Goal: Transaction & Acquisition: Book appointment/travel/reservation

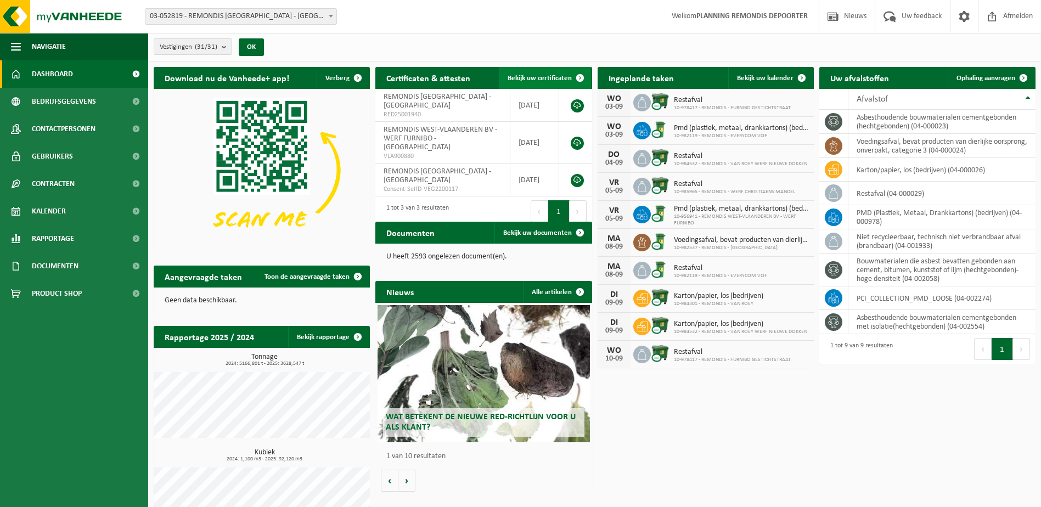
click at [545, 76] on span "Bekijk uw certificaten" at bounding box center [539, 78] width 64 height 7
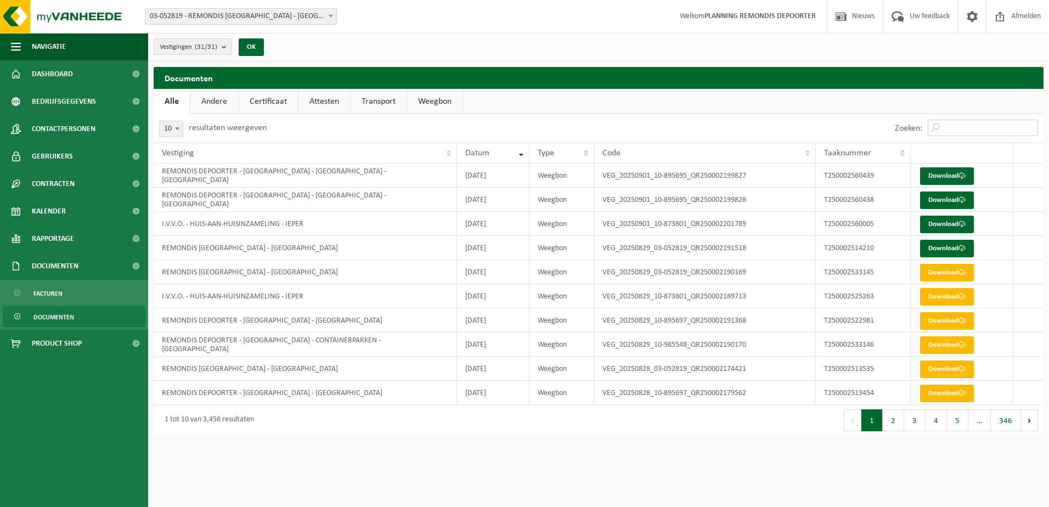
click at [953, 124] on input "Zoeken:" at bounding box center [983, 128] width 110 height 16
paste input "T250002403115"
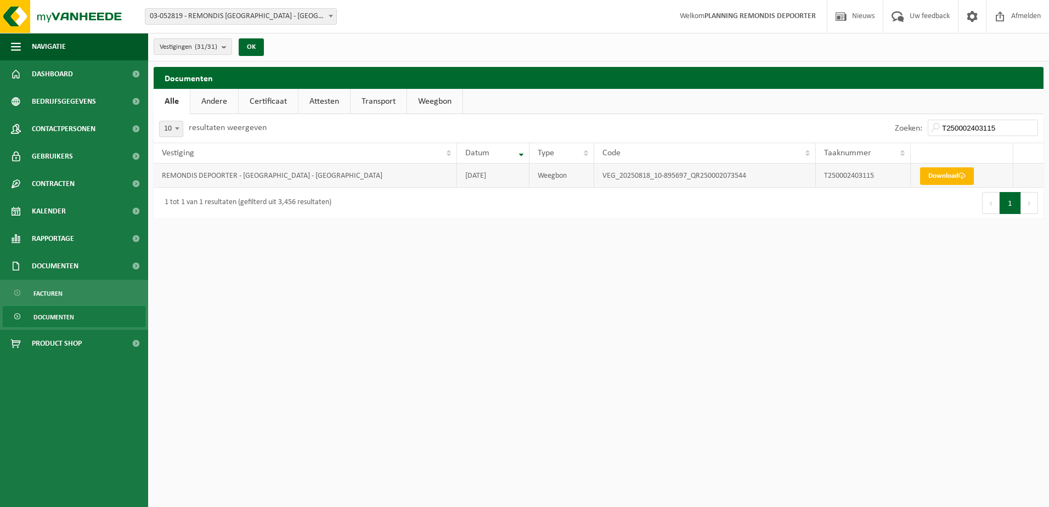
click at [945, 173] on link "Download" at bounding box center [947, 176] width 54 height 18
click at [994, 126] on input "T250002403115" at bounding box center [983, 128] width 110 height 16
drag, startPoint x: 1006, startPoint y: 128, endPoint x: 912, endPoint y: 129, distance: 93.8
click at [912, 129] on div "Zoeken: T250002403115" at bounding box center [966, 128] width 154 height 29
paste input "46"
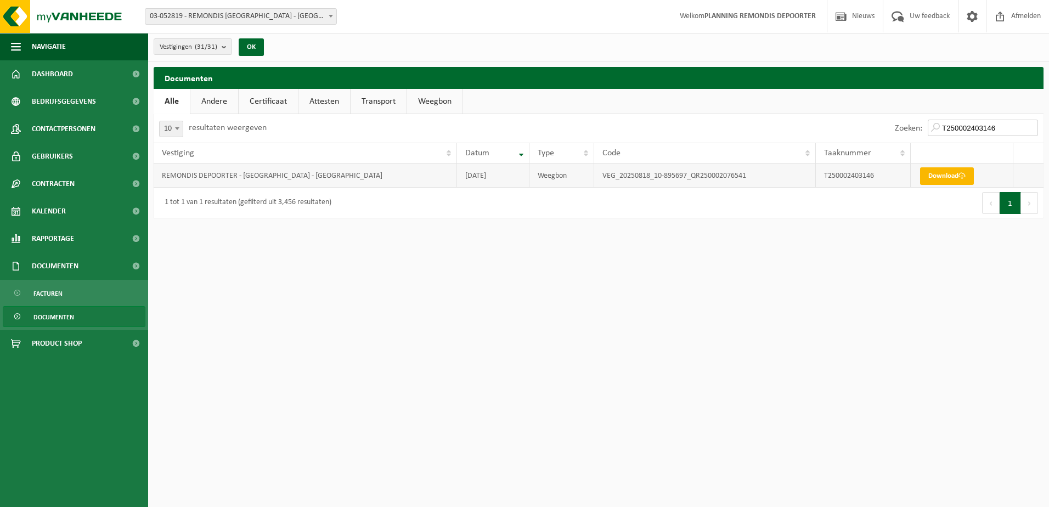
type input "T250002403146"
click at [954, 184] on link "Download" at bounding box center [947, 176] width 54 height 18
click at [1001, 127] on input "T250002403146" at bounding box center [983, 128] width 110 height 16
drag, startPoint x: 1002, startPoint y: 127, endPoint x: 912, endPoint y: 127, distance: 90.0
click at [912, 127] on div "Zoeken: T250002403146" at bounding box center [966, 128] width 154 height 29
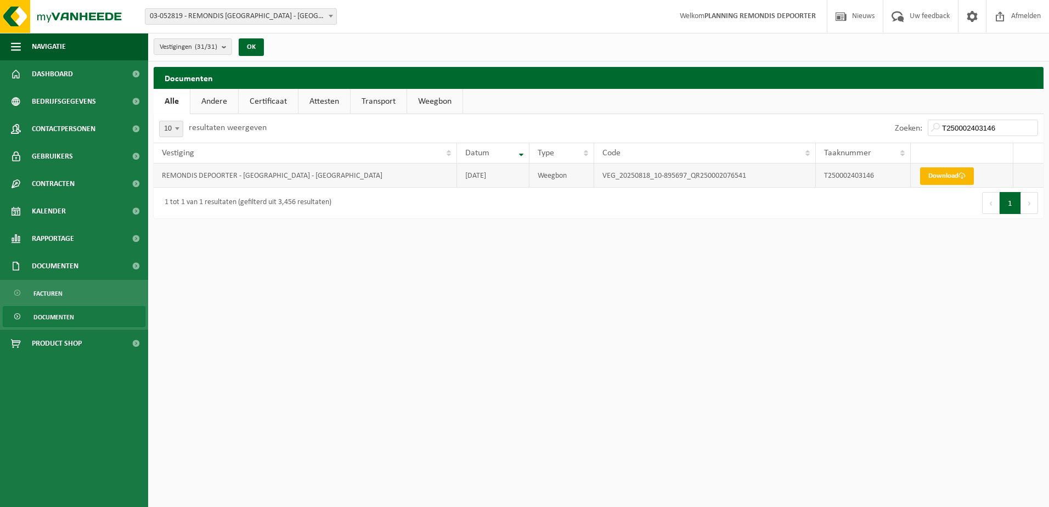
click at [941, 177] on link "Download" at bounding box center [947, 176] width 54 height 18
click at [448, 99] on link "Weegbon" at bounding box center [434, 101] width 55 height 25
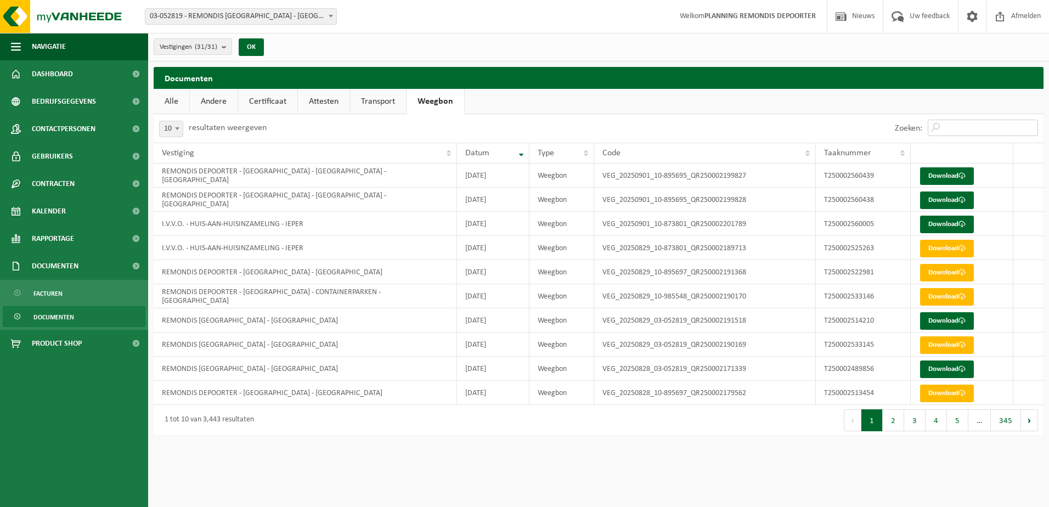
click at [984, 127] on input "Zoeken:" at bounding box center [983, 128] width 110 height 16
paste input "T250002451589"
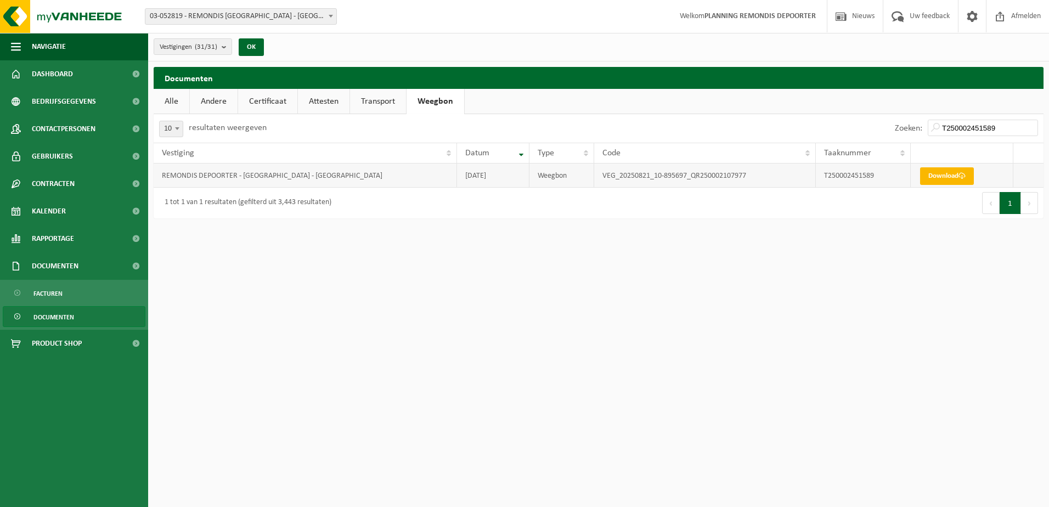
click at [948, 175] on link "Download" at bounding box center [947, 176] width 54 height 18
click at [1011, 129] on input "T250002451589" at bounding box center [983, 128] width 110 height 16
drag, startPoint x: 1010, startPoint y: 129, endPoint x: 896, endPoint y: 128, distance: 114.1
click at [896, 128] on div "Zoeken: T250002451589" at bounding box center [966, 128] width 154 height 29
paste input "8528"
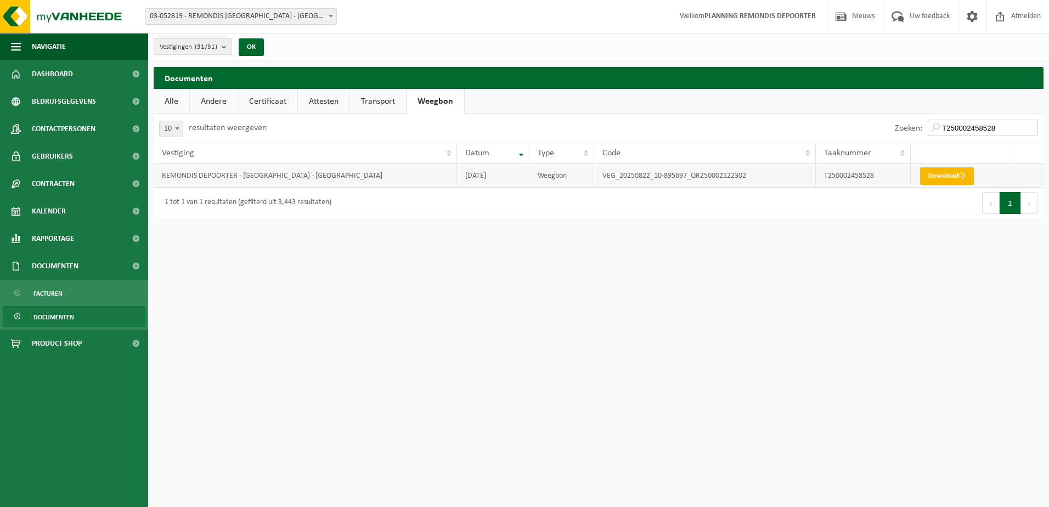
type input "T250002458528"
click at [954, 171] on link "Download" at bounding box center [947, 176] width 54 height 18
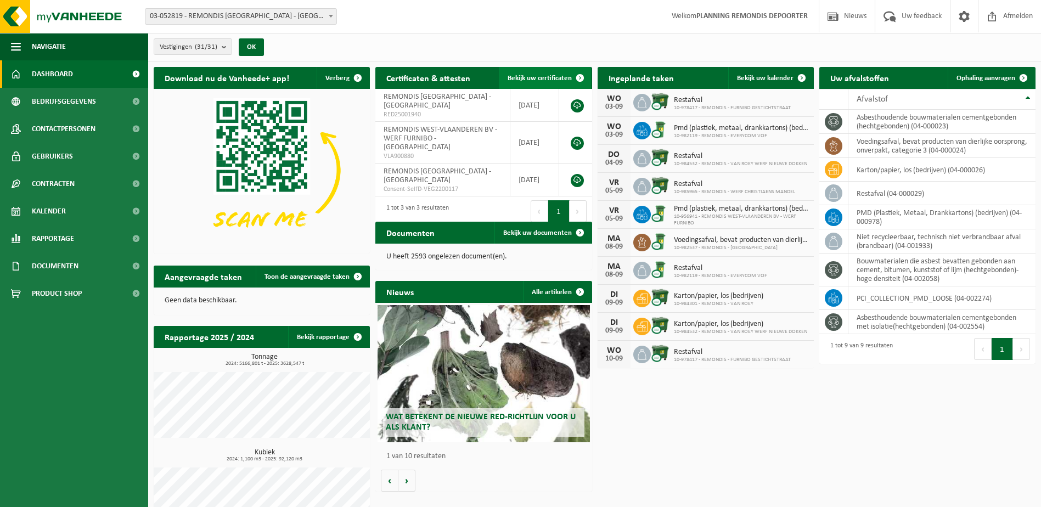
click at [536, 76] on span "Bekijk uw certificaten" at bounding box center [539, 78] width 64 height 7
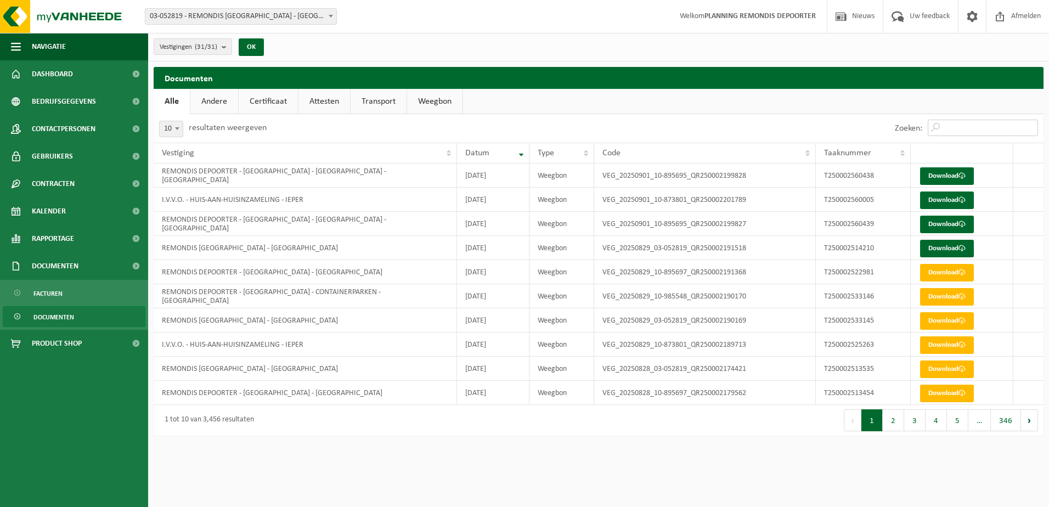
click at [964, 128] on input "Zoeken:" at bounding box center [983, 128] width 110 height 16
paste input "T250002403115"
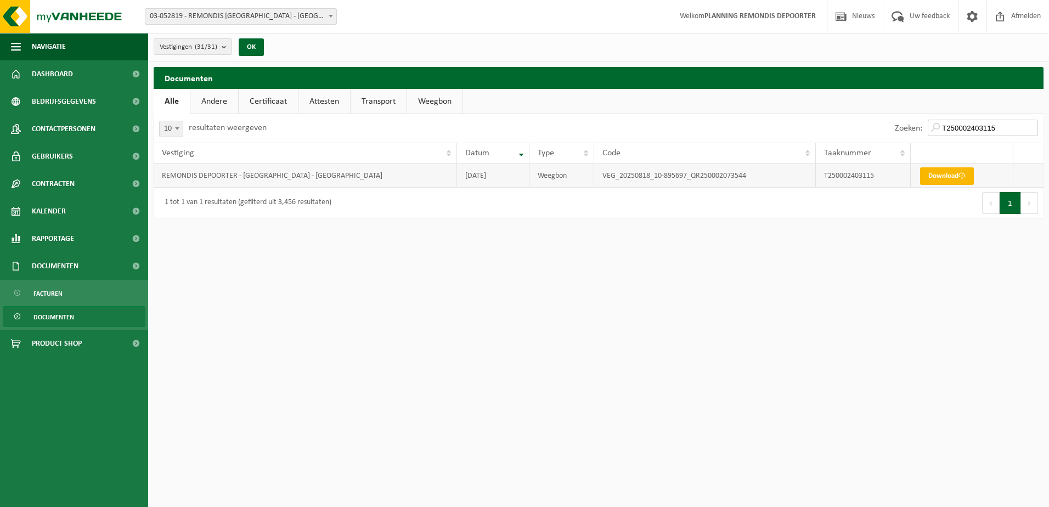
type input "T250002403115"
click at [949, 173] on link "Download" at bounding box center [947, 176] width 54 height 18
drag, startPoint x: 945, startPoint y: 125, endPoint x: 966, endPoint y: 125, distance: 21.4
click at [945, 125] on input "T250002403115" at bounding box center [983, 128] width 110 height 16
drag, startPoint x: 999, startPoint y: 127, endPoint x: 910, endPoint y: 133, distance: 89.1
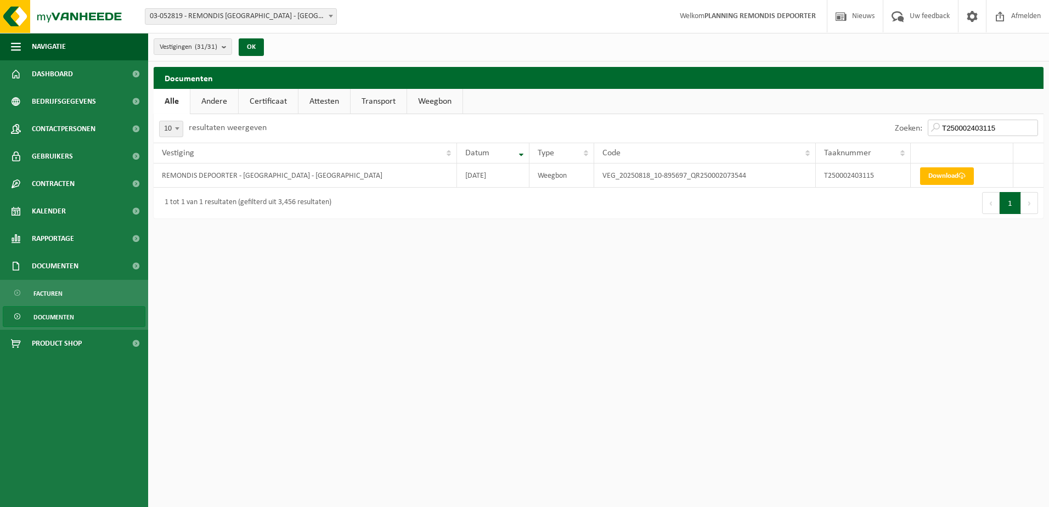
click at [909, 133] on div "Zoeken: T250002403115" at bounding box center [966, 128] width 154 height 29
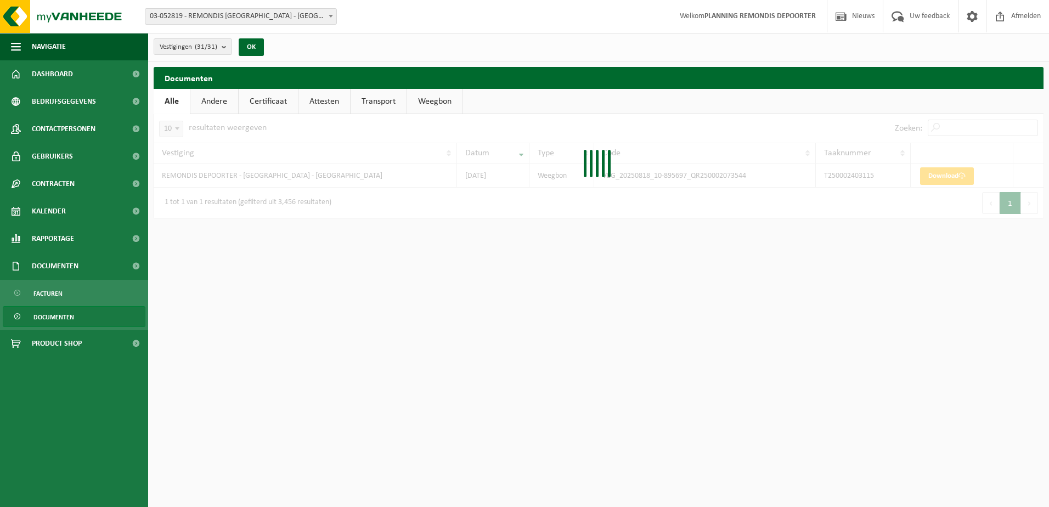
paste input "T250002428116"
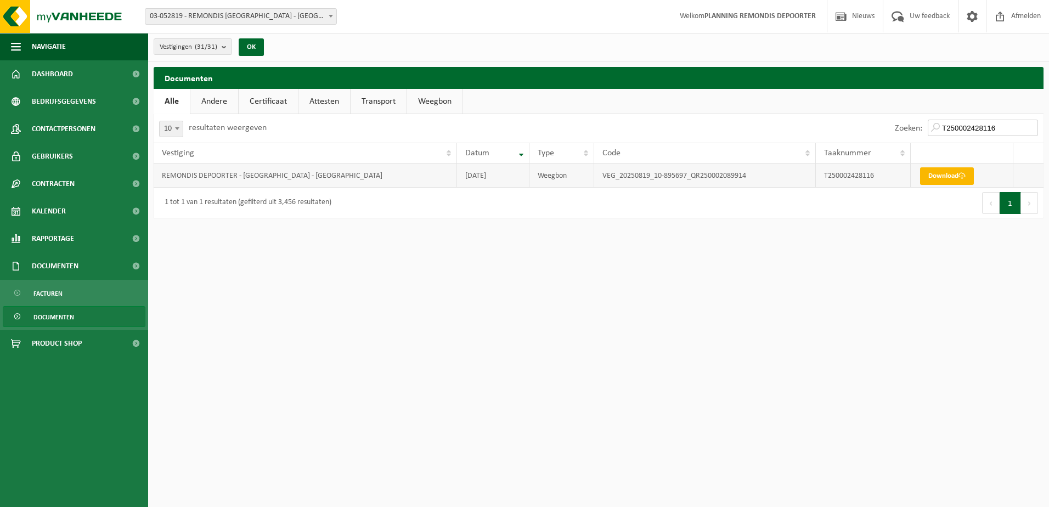
type input "T250002428116"
click at [949, 176] on link "Download" at bounding box center [947, 176] width 54 height 18
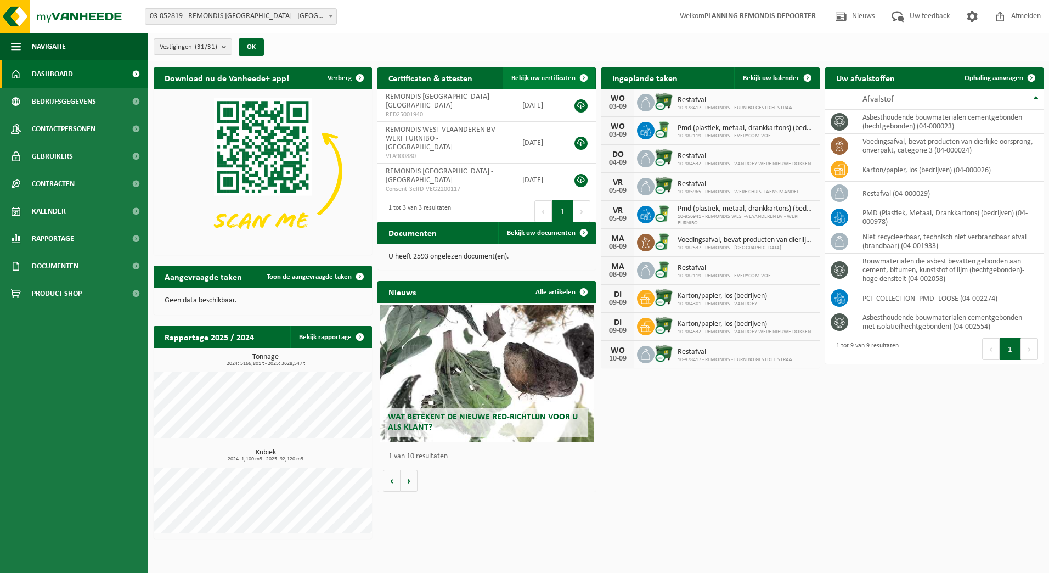
click at [545, 78] on span "Bekijk uw certificaten" at bounding box center [543, 78] width 64 height 7
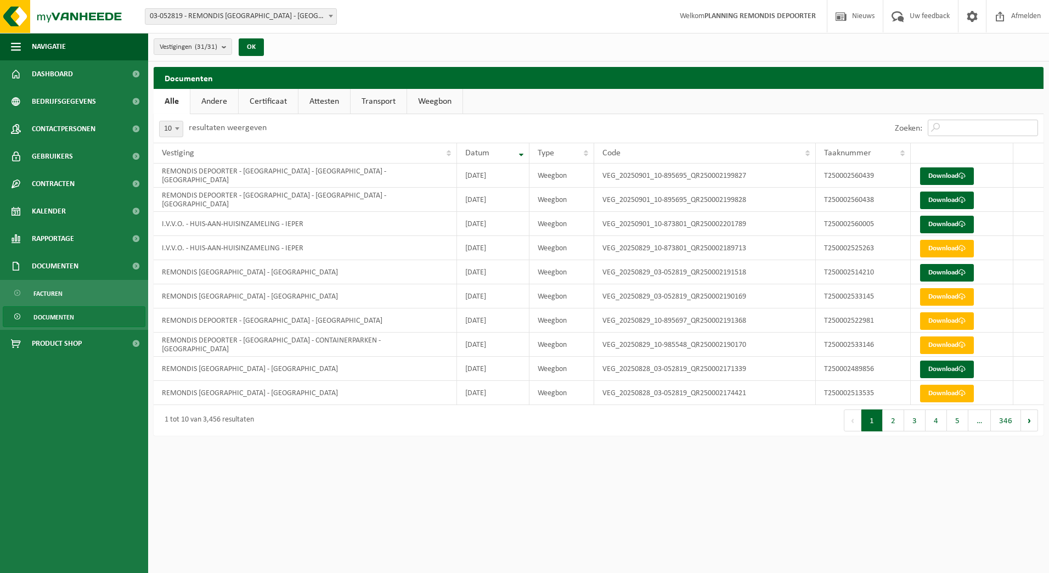
click at [956, 124] on input "Zoeken:" at bounding box center [983, 128] width 110 height 16
paste input "T250002335780"
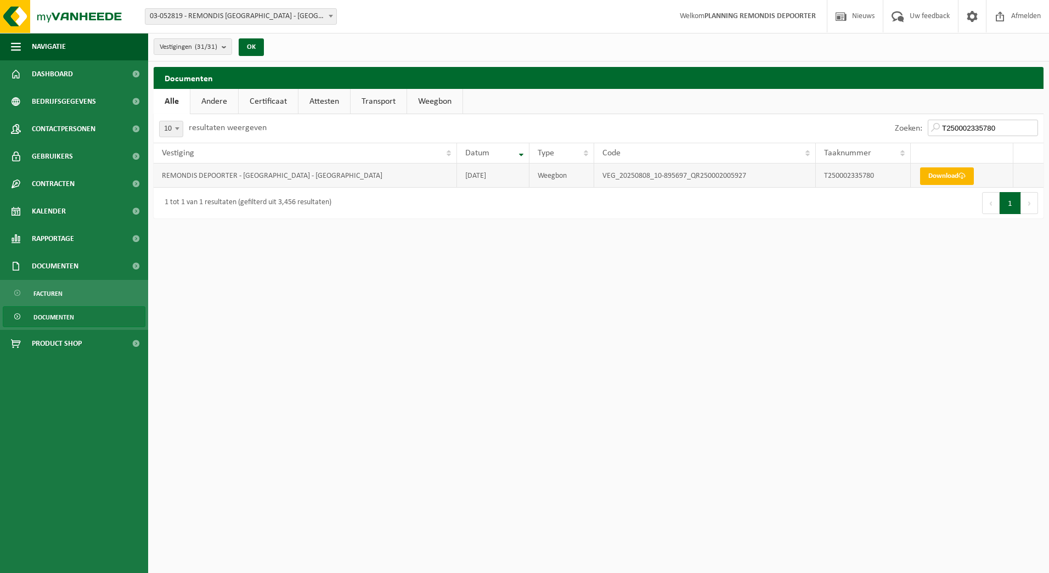
type input "T250002335780"
click at [954, 173] on link "Download" at bounding box center [947, 176] width 54 height 18
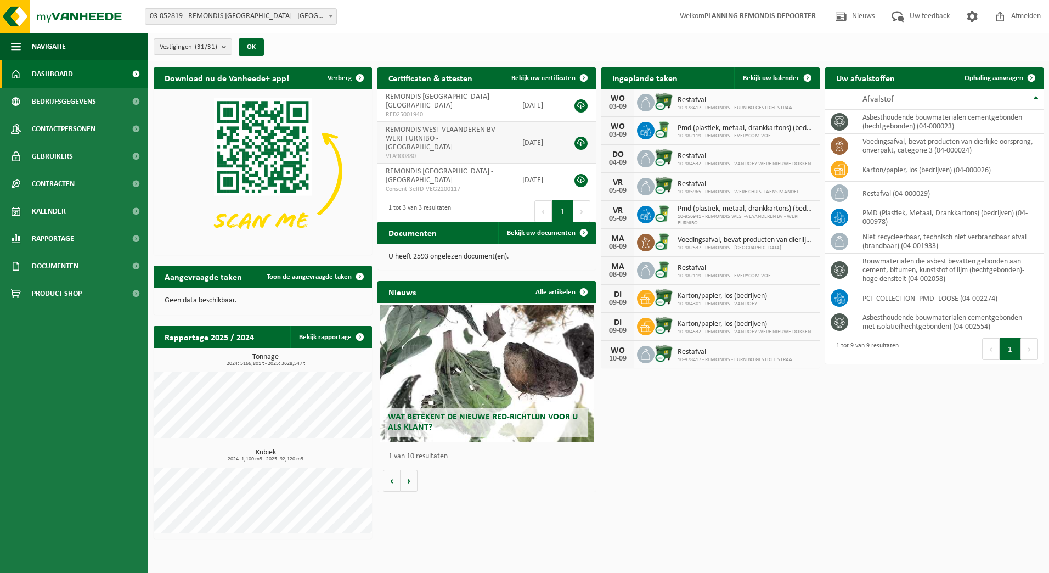
click at [536, 72] on link "Bekijk uw certificaten" at bounding box center [548, 78] width 92 height 22
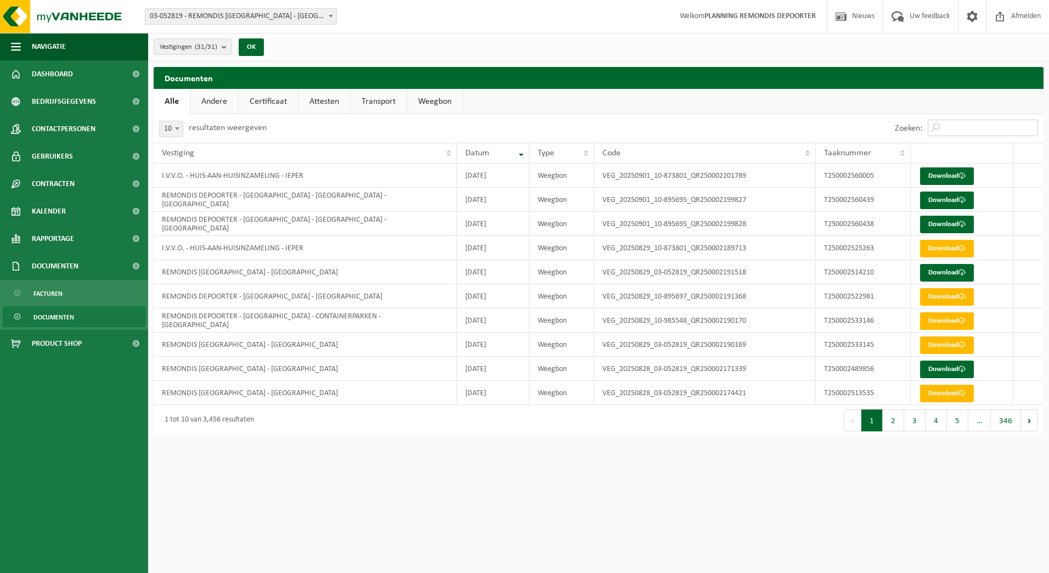
click at [957, 120] on input "Zoeken:" at bounding box center [983, 128] width 110 height 16
paste input "T250002365047"
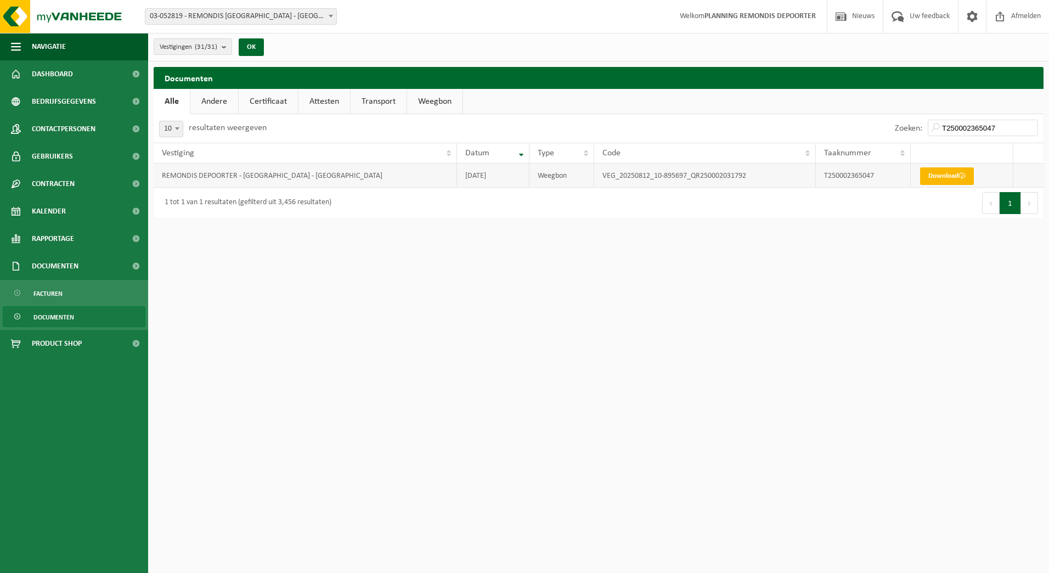
click at [957, 175] on link "Download" at bounding box center [947, 176] width 54 height 18
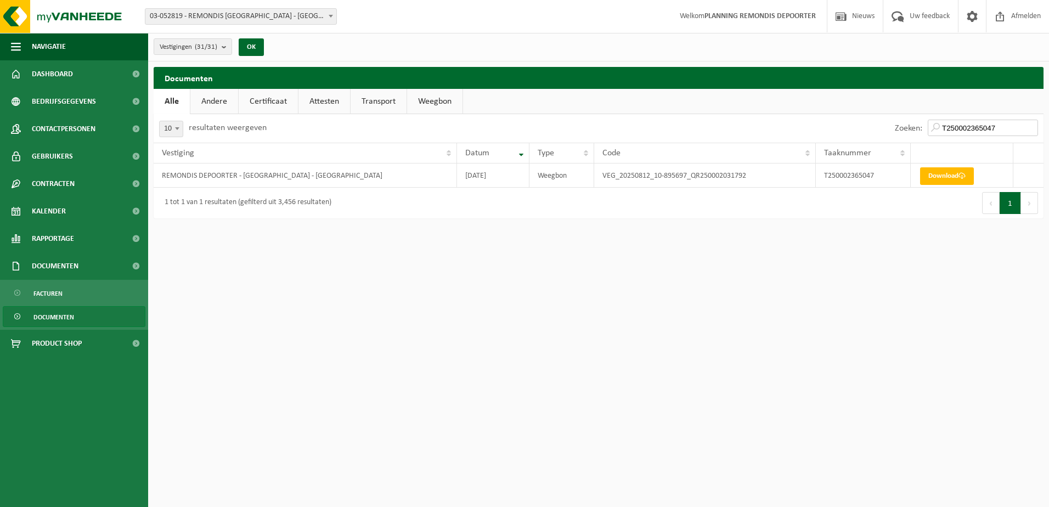
click at [1006, 126] on input "T250002365047" at bounding box center [983, 128] width 110 height 16
drag, startPoint x: 1013, startPoint y: 126, endPoint x: 932, endPoint y: 132, distance: 80.3
click at [932, 132] on input "T250002365047" at bounding box center [983, 128] width 110 height 16
paste input "502336"
type input "T250002502336"
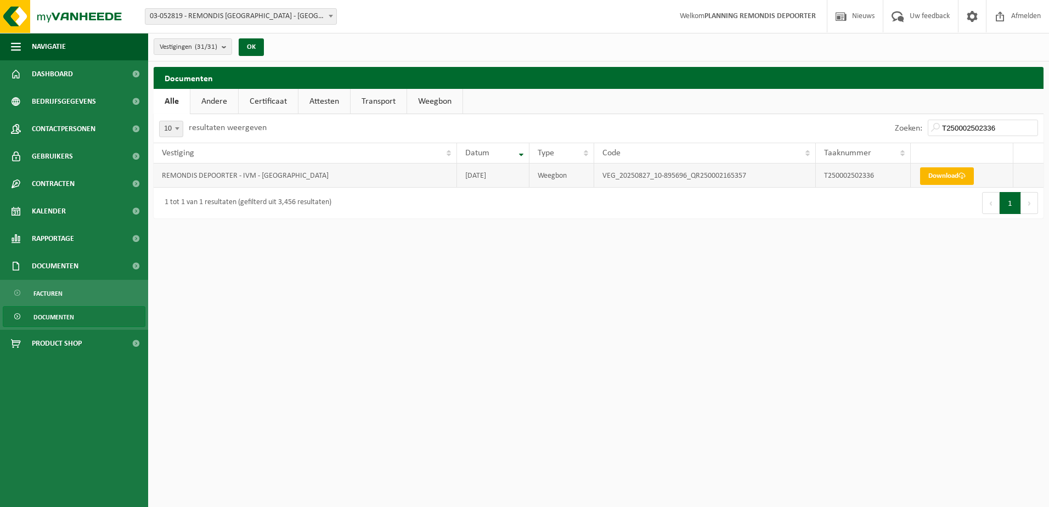
click at [953, 174] on link "Download" at bounding box center [947, 176] width 54 height 18
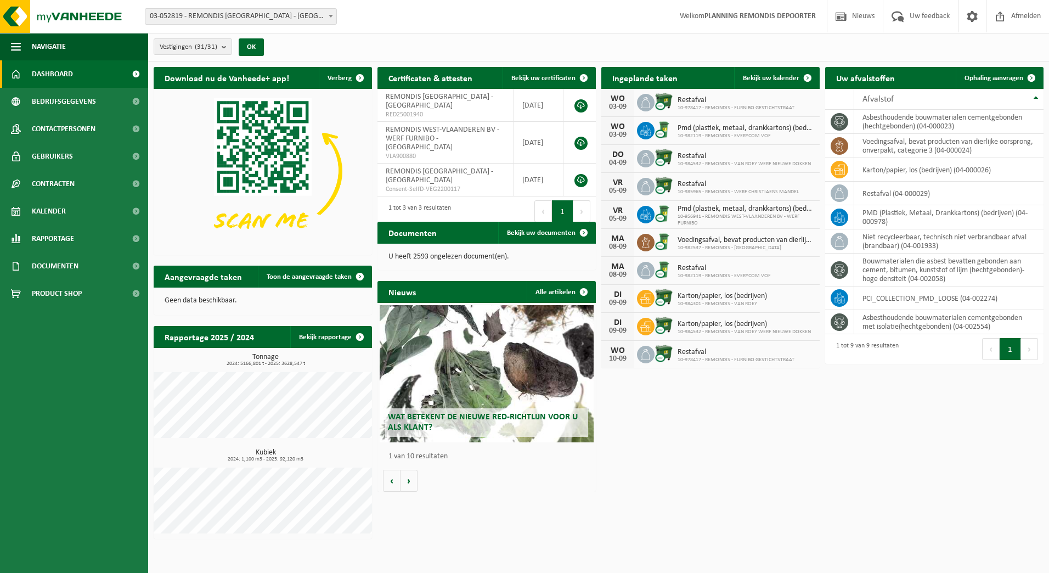
click at [1011, 75] on span "Ophaling aanvragen" at bounding box center [993, 78] width 59 height 7
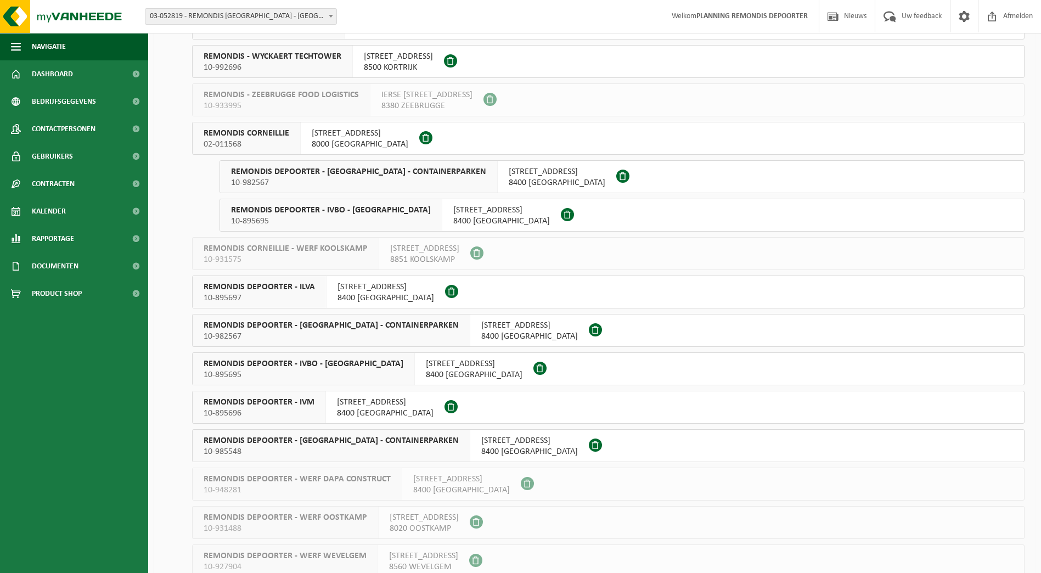
scroll to position [603, 0]
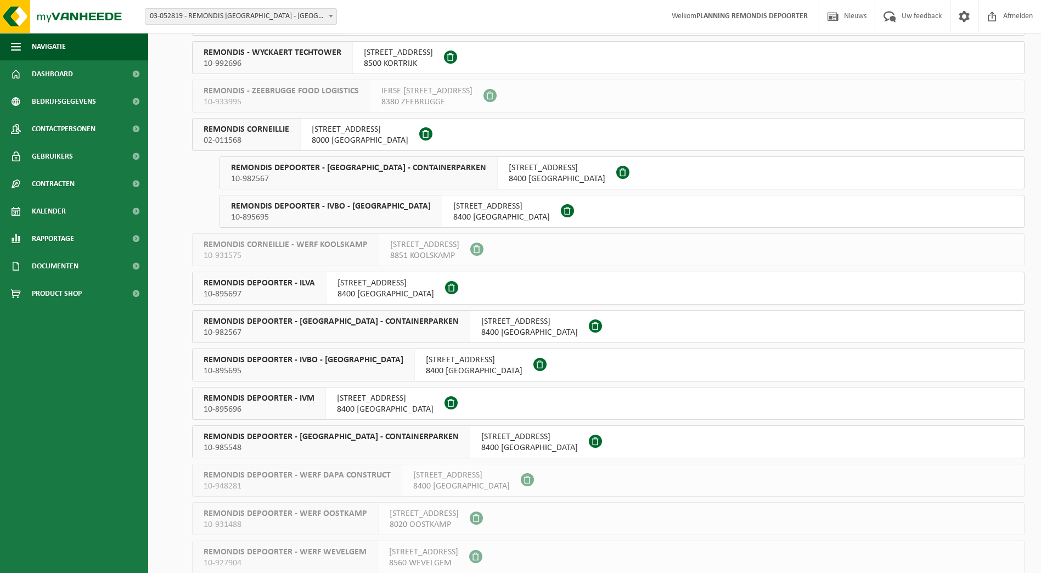
click at [319, 400] on div "REMONDIS DEPOORTER - IVM 10-895696" at bounding box center [259, 403] width 133 height 32
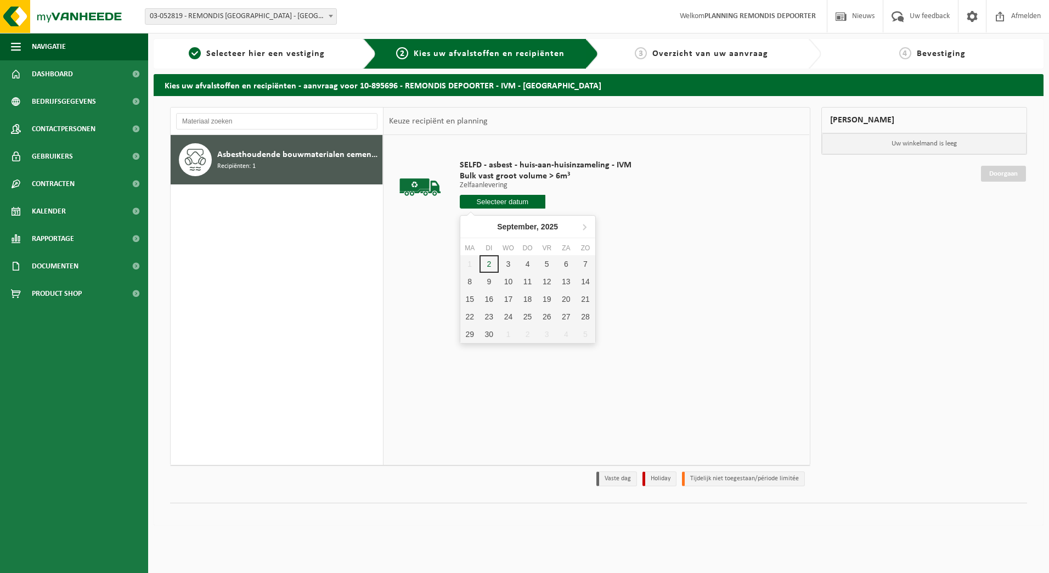
click at [502, 200] on input "text" at bounding box center [503, 202] width 86 height 14
click at [508, 256] on div "3" at bounding box center [508, 264] width 19 height 18
type input "Van 2025-09-03"
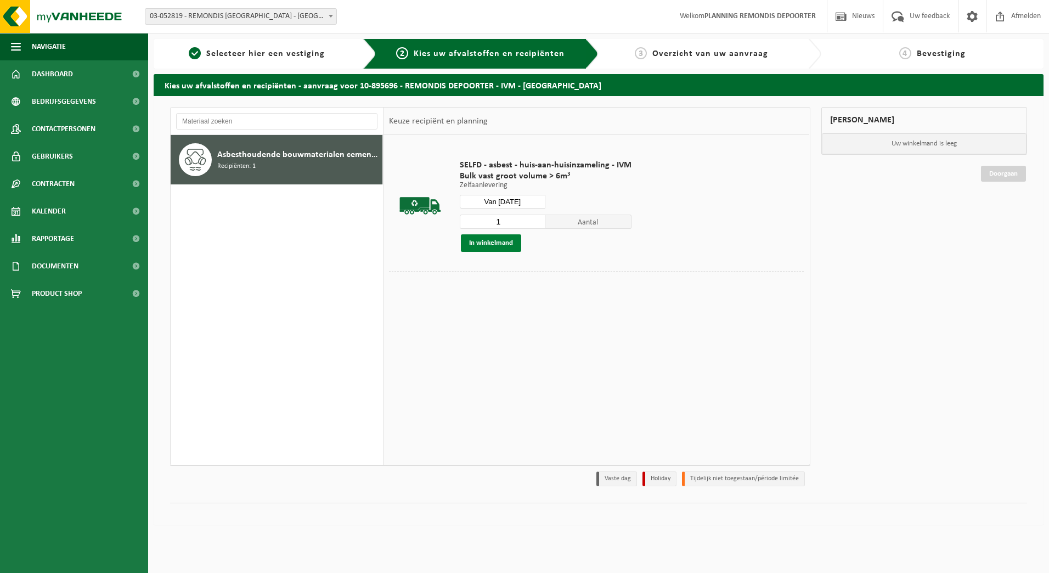
click at [499, 247] on button "In winkelmand" at bounding box center [491, 243] width 60 height 18
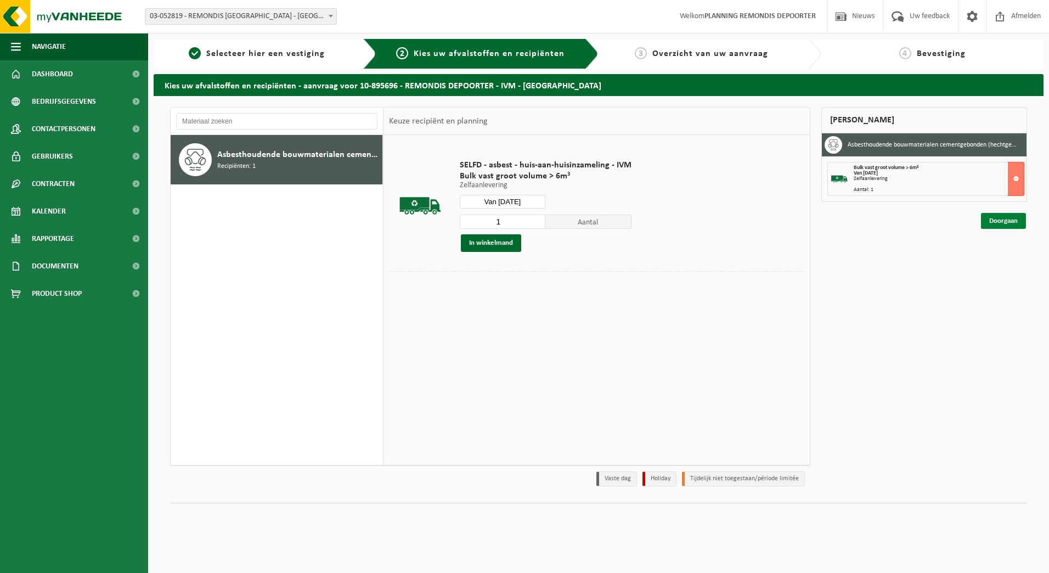
click at [999, 217] on link "Doorgaan" at bounding box center [1003, 221] width 45 height 16
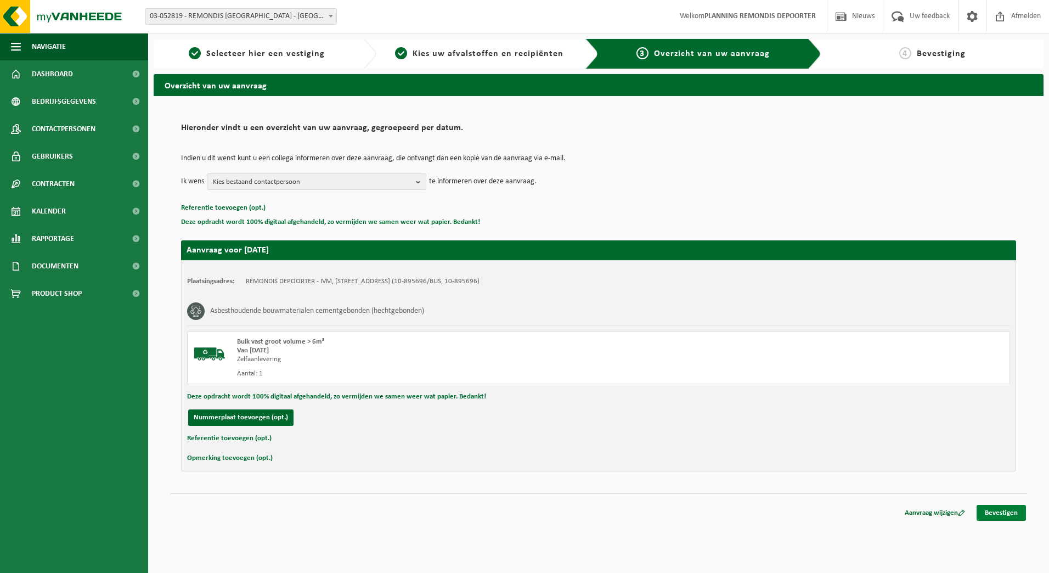
click at [993, 508] on link "Bevestigen" at bounding box center [1000, 513] width 49 height 16
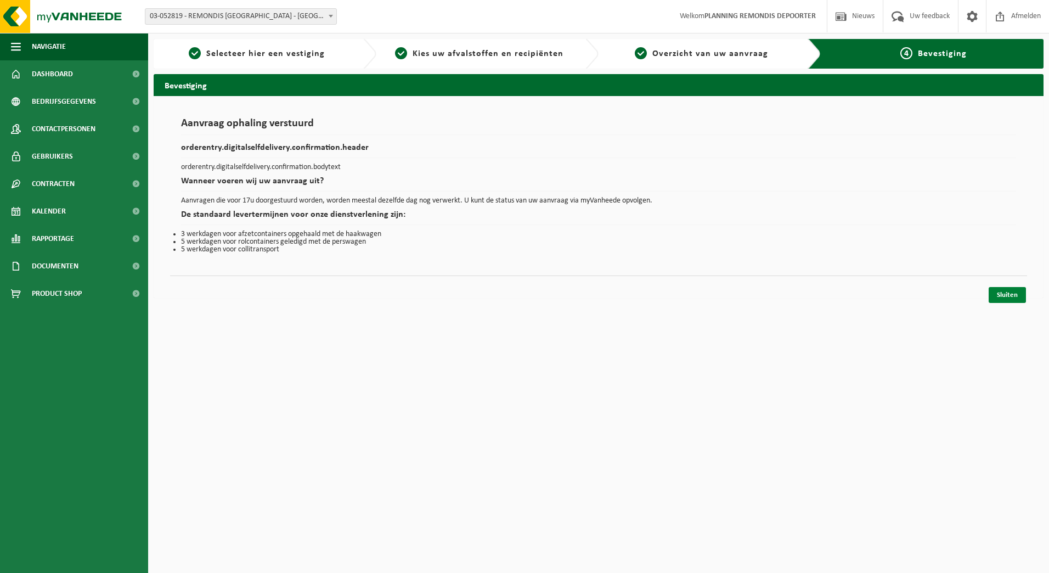
click at [1016, 289] on link "Sluiten" at bounding box center [1006, 295] width 37 height 16
